Goal: Task Accomplishment & Management: Use online tool/utility

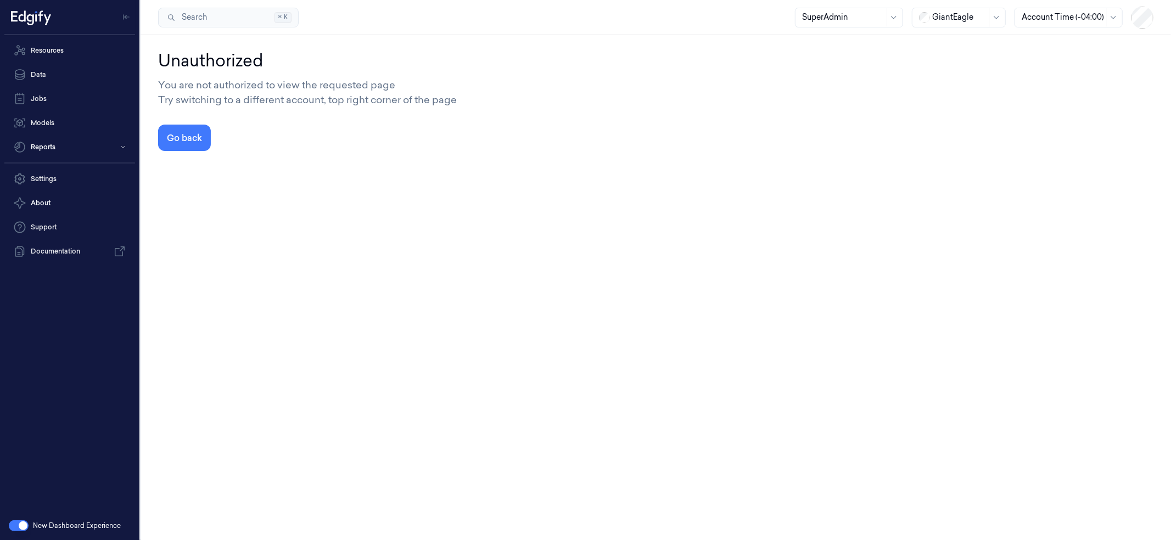
click at [957, 13] on div at bounding box center [959, 18] width 55 height 12
click at [958, 45] on div "DollarGeneral" at bounding box center [953, 41] width 68 height 12
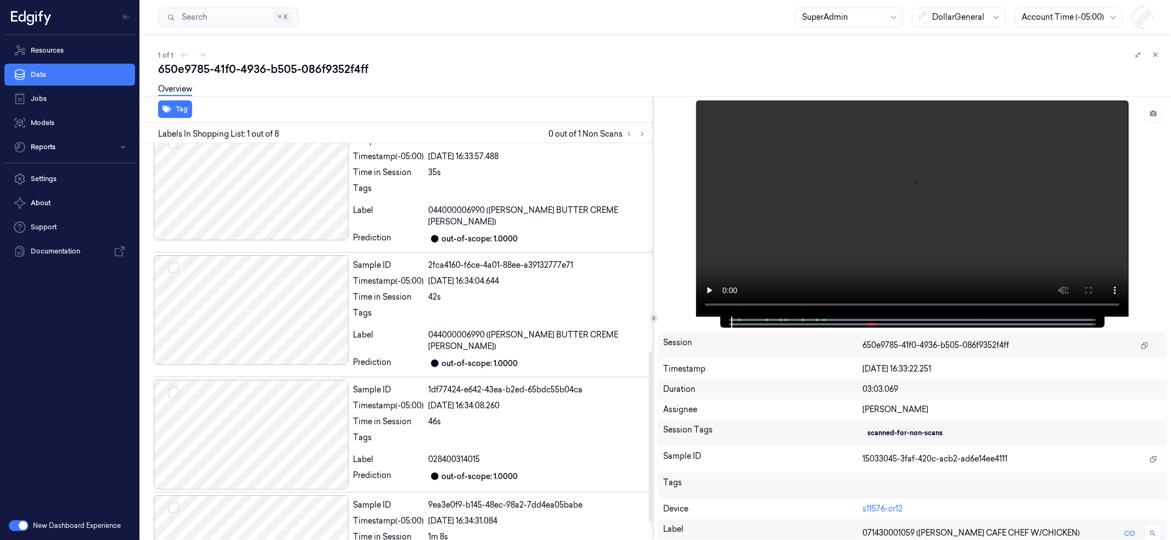
scroll to position [529, 0]
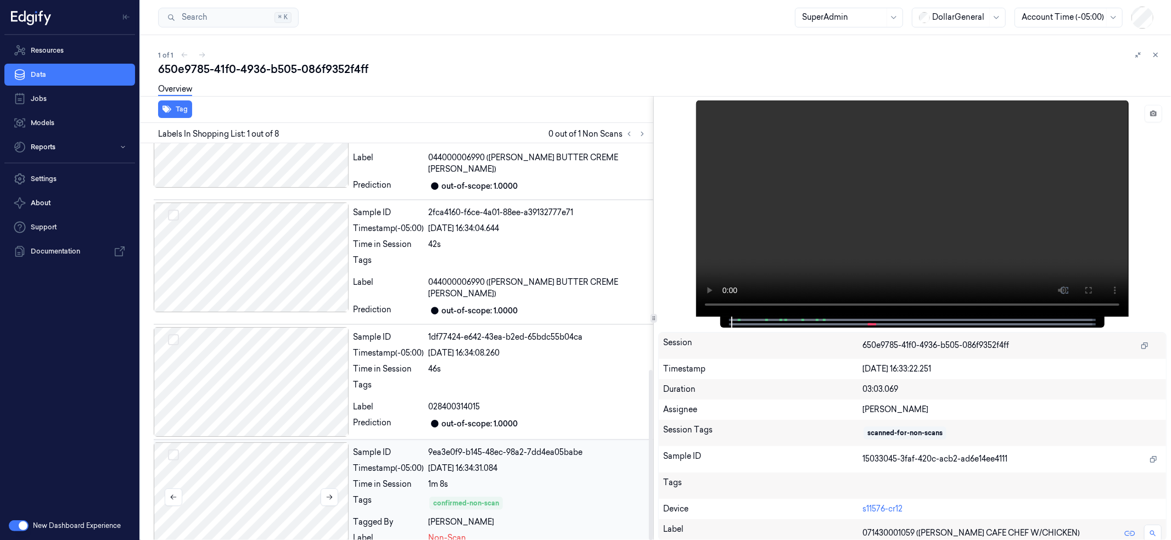
click at [222, 453] on div at bounding box center [251, 497] width 195 height 110
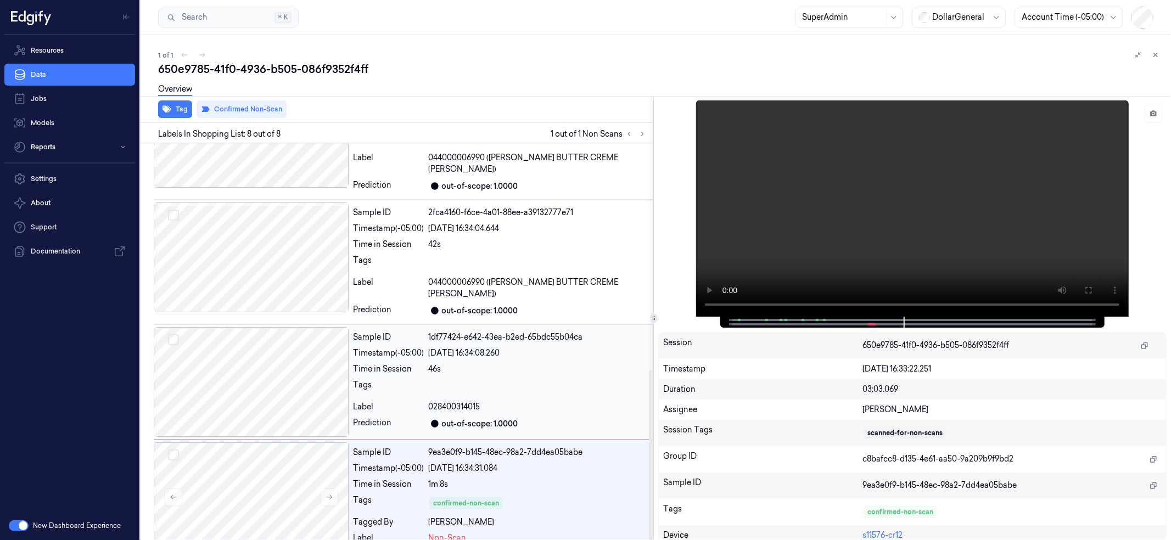
click at [251, 372] on div at bounding box center [251, 382] width 195 height 110
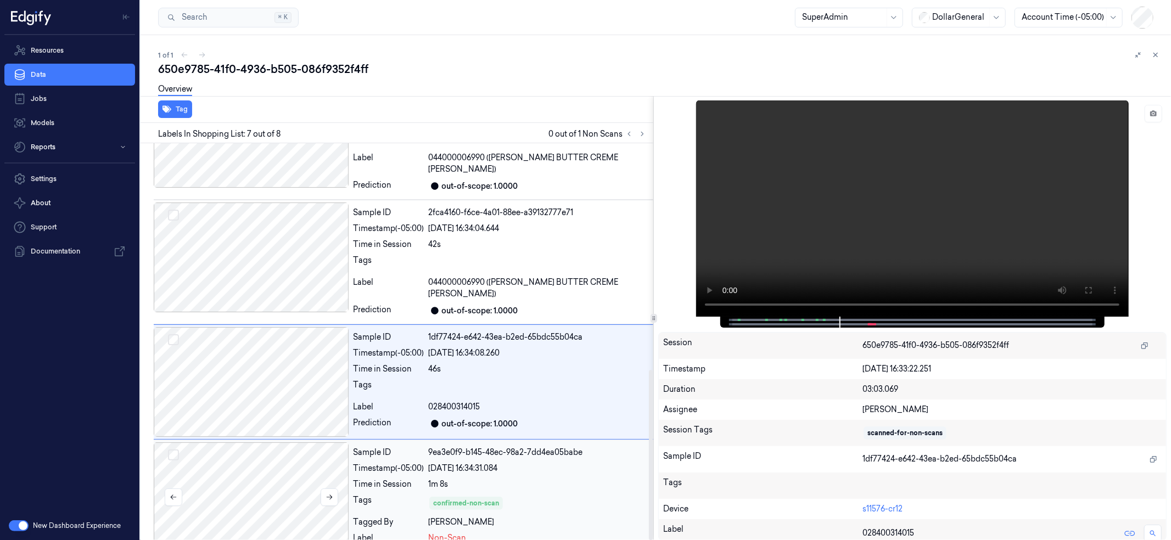
click at [255, 459] on div at bounding box center [251, 497] width 195 height 110
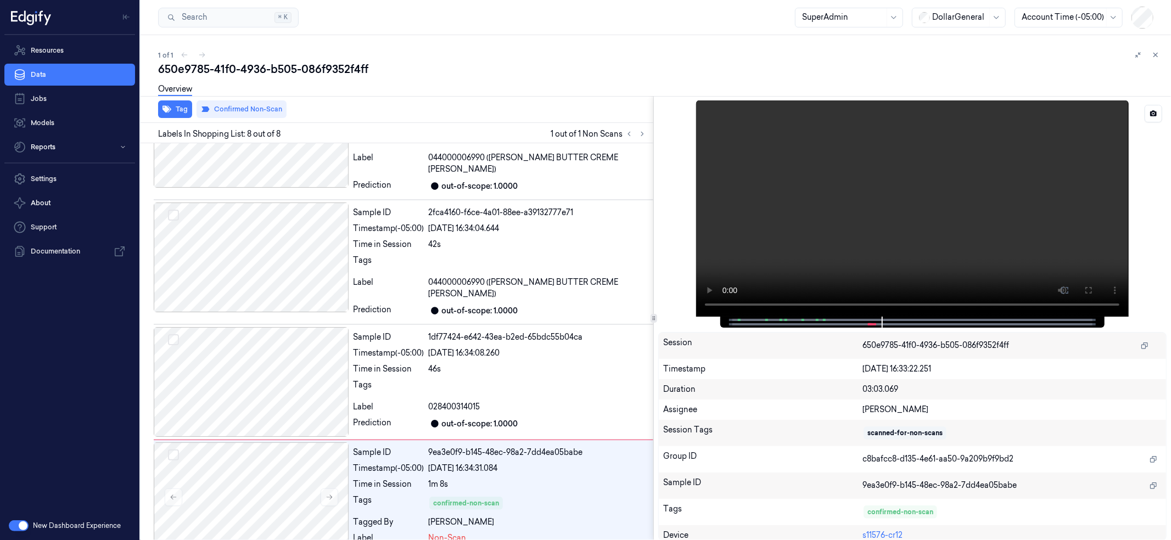
drag, startPoint x: 882, startPoint y: 323, endPoint x: 939, endPoint y: 327, distance: 57.2
click at [939, 327] on div at bounding box center [911, 322] width 361 height 11
click at [294, 368] on div at bounding box center [251, 382] width 195 height 110
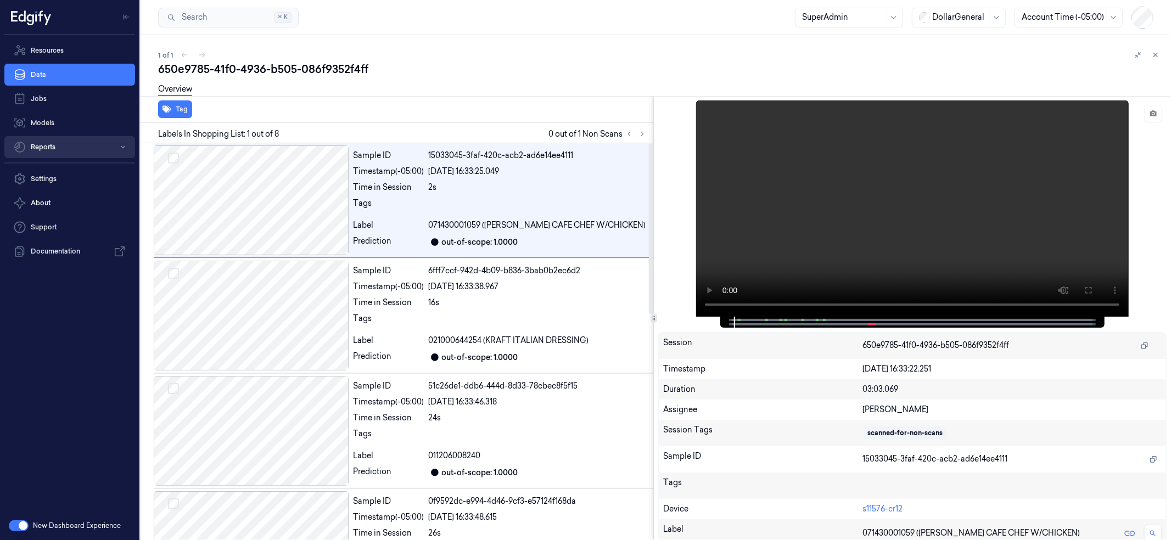
click at [57, 152] on button "Reports" at bounding box center [69, 147] width 131 height 22
click at [58, 143] on button "Reports" at bounding box center [69, 147] width 131 height 22
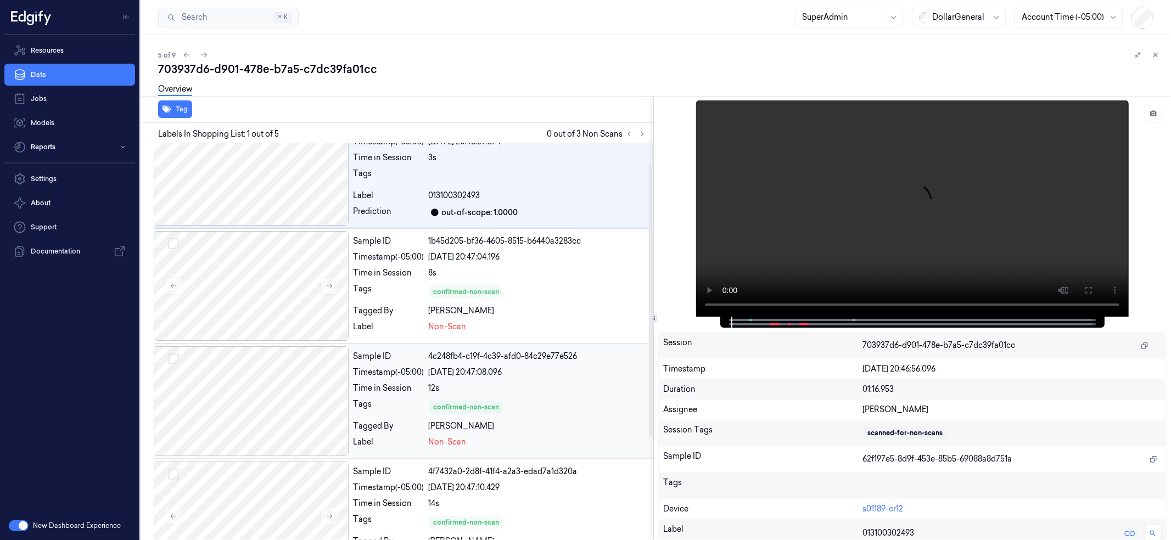
scroll to position [27, 0]
click at [300, 164] on div at bounding box center [251, 173] width 195 height 110
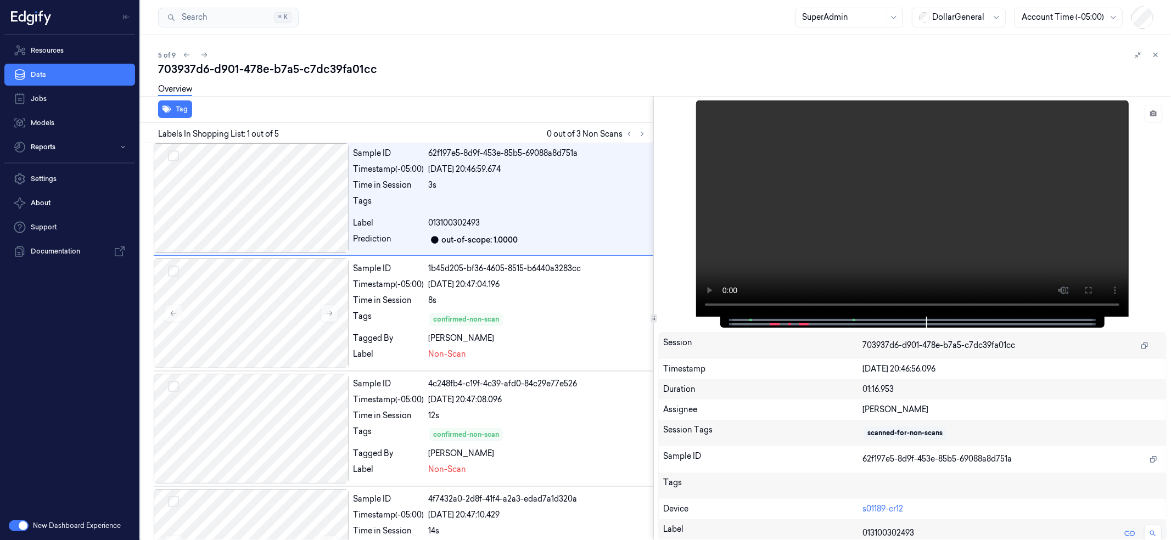
scroll to position [0, 0]
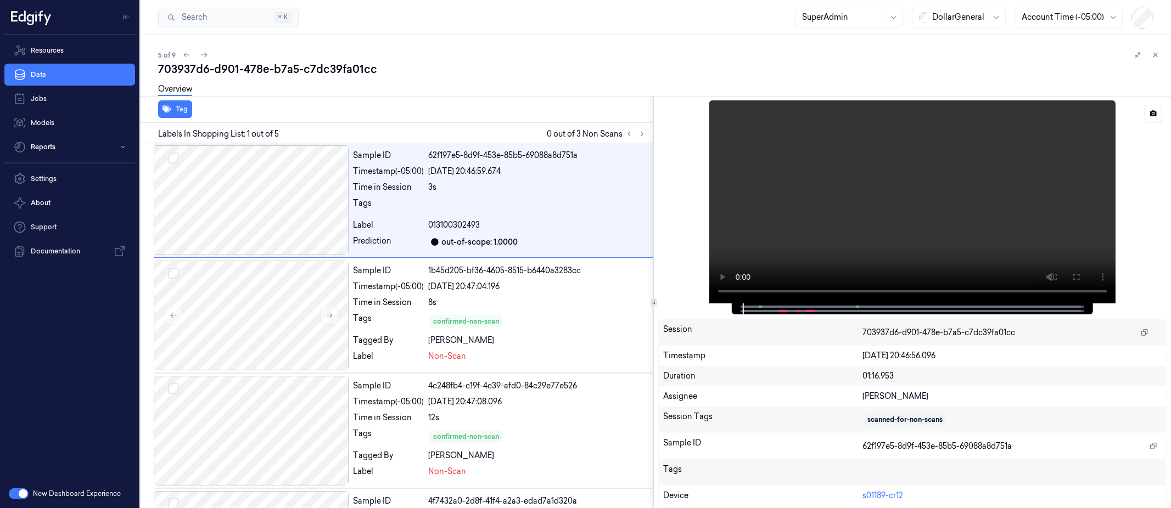
click at [1060, 254] on video at bounding box center [912, 201] width 407 height 203
click at [1053, 280] on icon at bounding box center [1053, 277] width 9 height 9
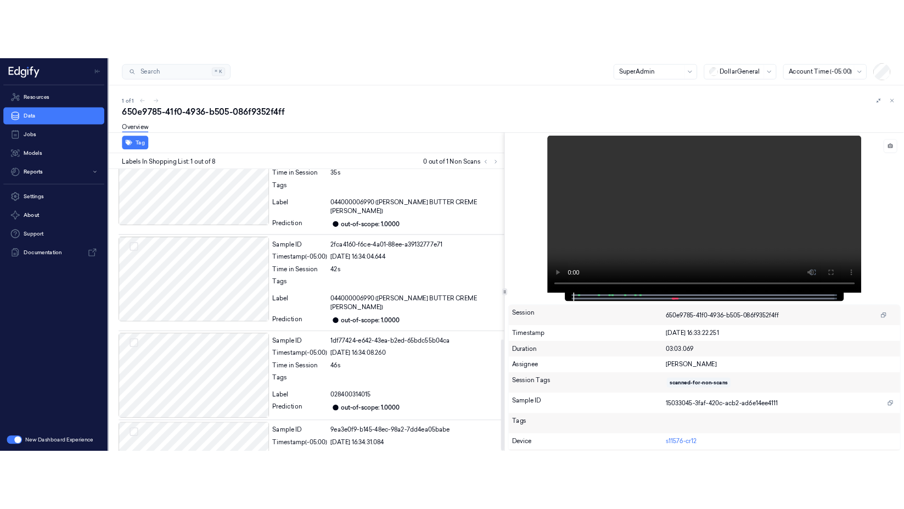
scroll to position [560, 0]
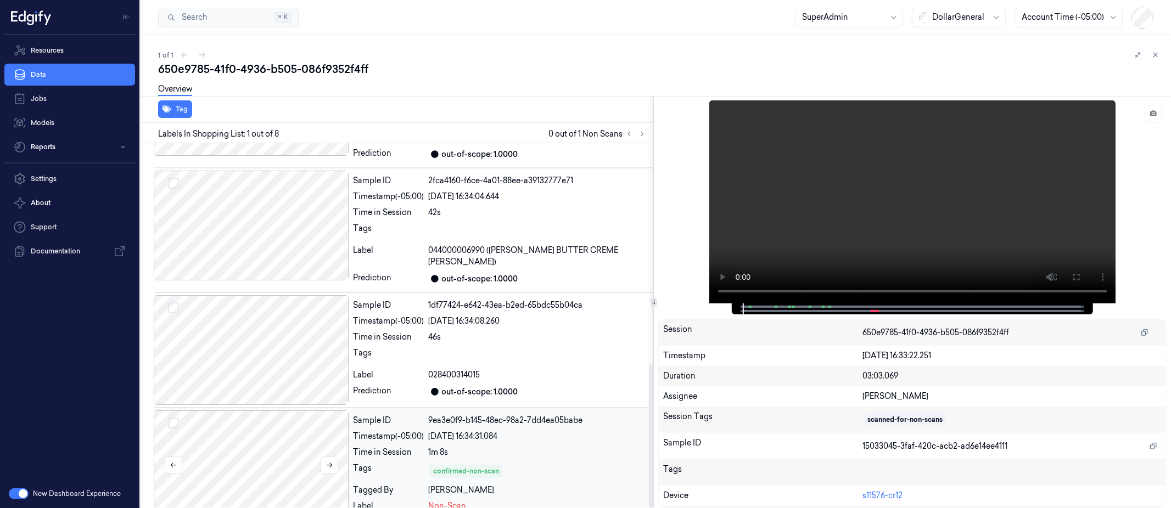
click at [270, 453] on div at bounding box center [251, 466] width 195 height 110
drag, startPoint x: 870, startPoint y: 308, endPoint x: 858, endPoint y: 308, distance: 11.5
click at [858, 308] on div at bounding box center [912, 309] width 361 height 11
click at [745, 307] on div at bounding box center [912, 309] width 338 height 11
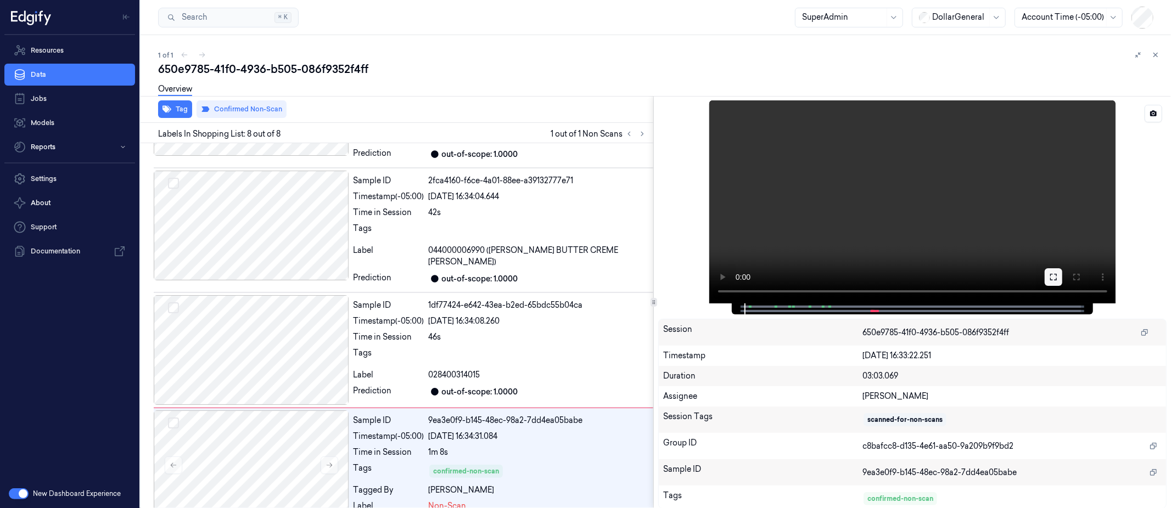
click at [1053, 275] on icon at bounding box center [1053, 277] width 9 height 9
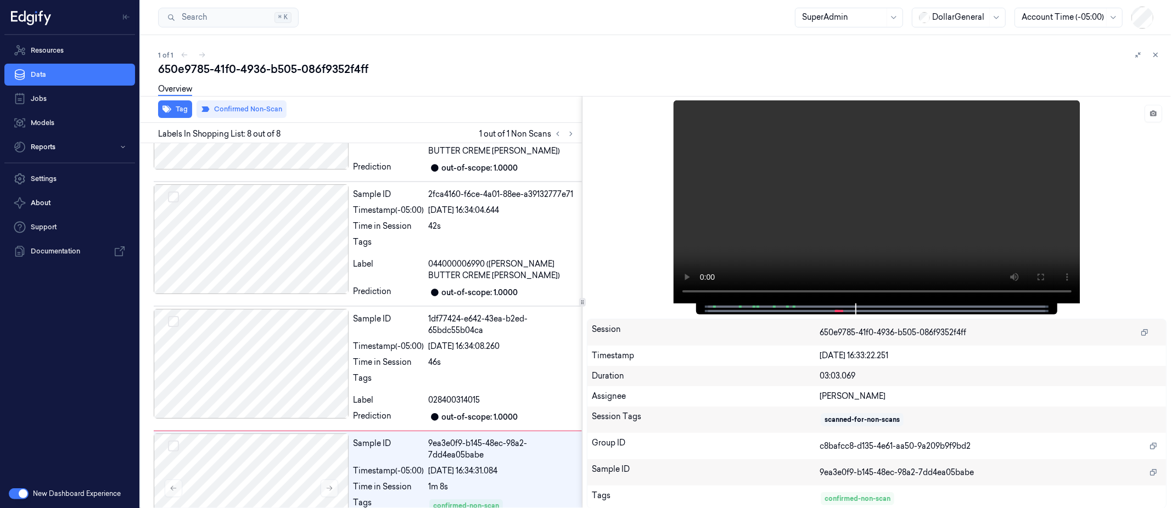
scroll to position [607, 0]
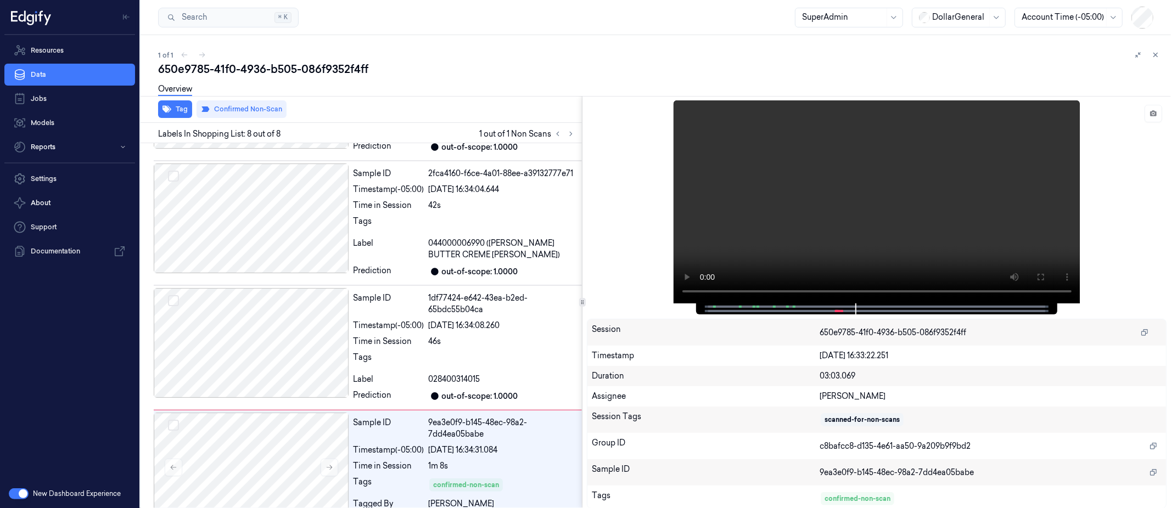
click at [582, 295] on div at bounding box center [582, 302] width 1 height 413
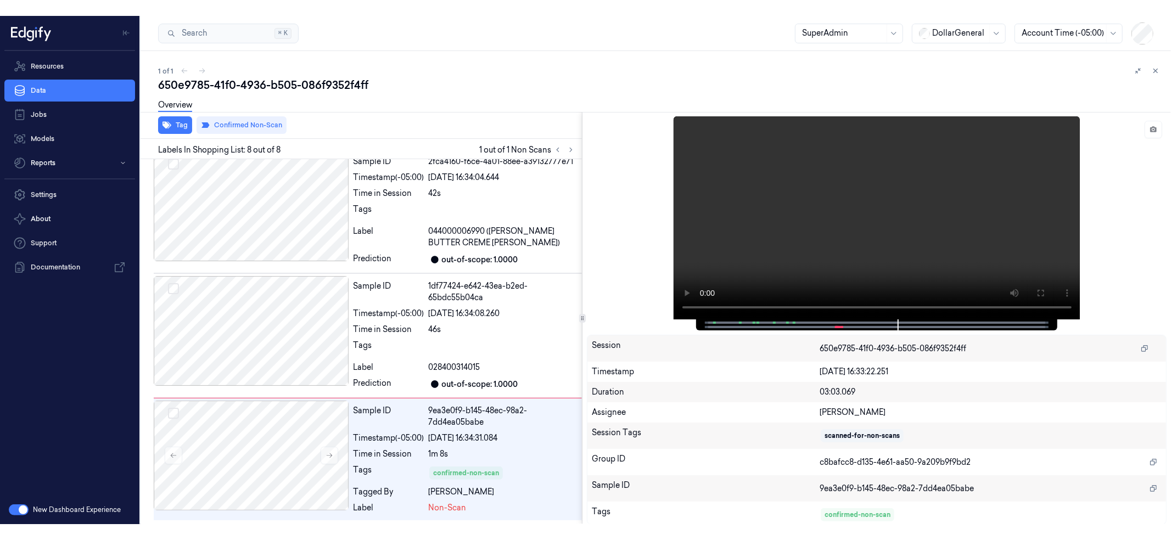
scroll to position [560, 0]
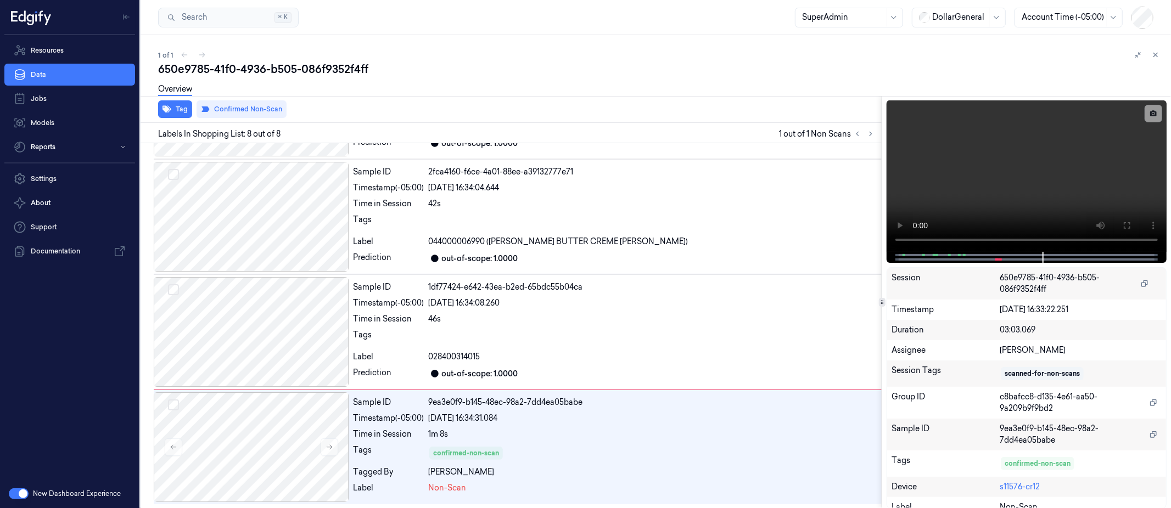
click at [885, 302] on icon at bounding box center [881, 302] width 5 height 5
drag, startPoint x: 1054, startPoint y: 488, endPoint x: 988, endPoint y: 485, distance: 66.5
click at [988, 485] on div "Device s11576-cr12" at bounding box center [1028, 486] width 276 height 20
copy div "s11576-cr12"
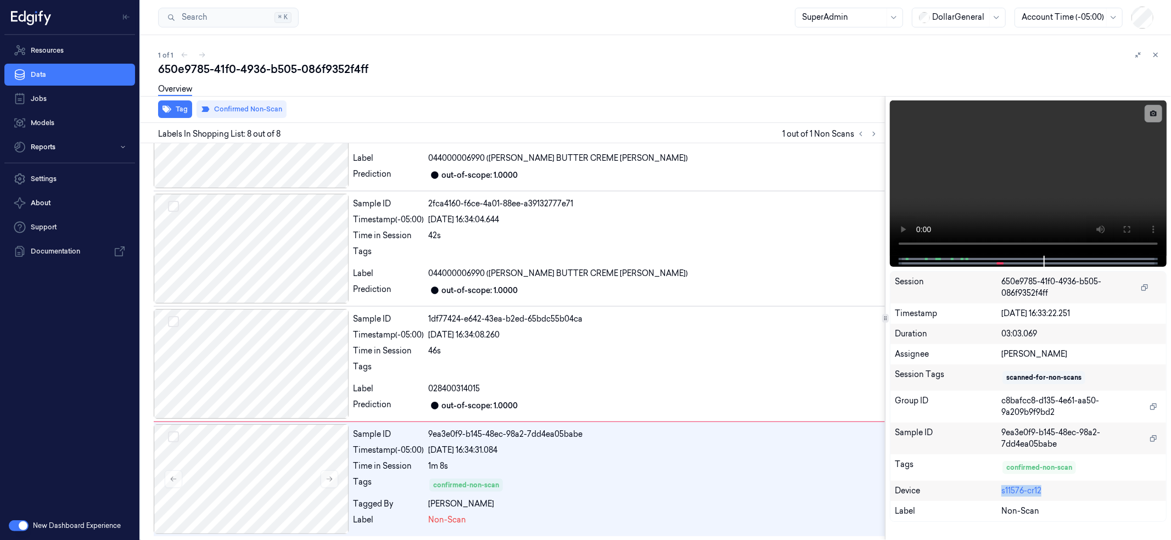
scroll to position [529, 0]
